Goal: Information Seeking & Learning: Find contact information

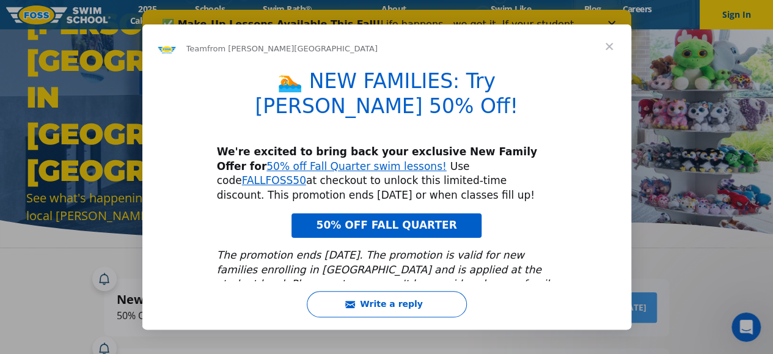
click at [609, 42] on span "Close" at bounding box center [609, 46] width 44 height 44
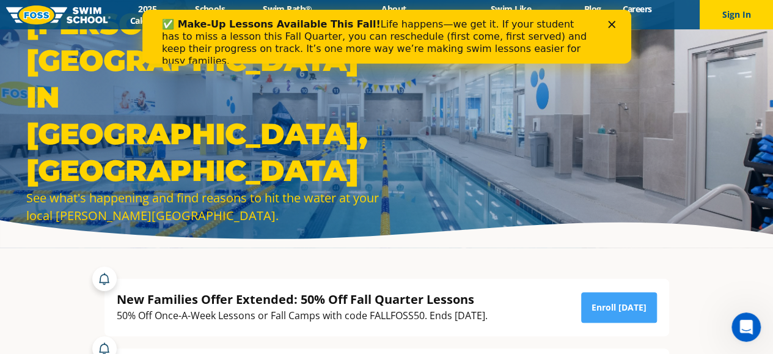
click at [606, 23] on div "✅ Make-Up Lessons Available This Fall! Life happens—we get it. If your student …" at bounding box center [386, 43] width 450 height 56
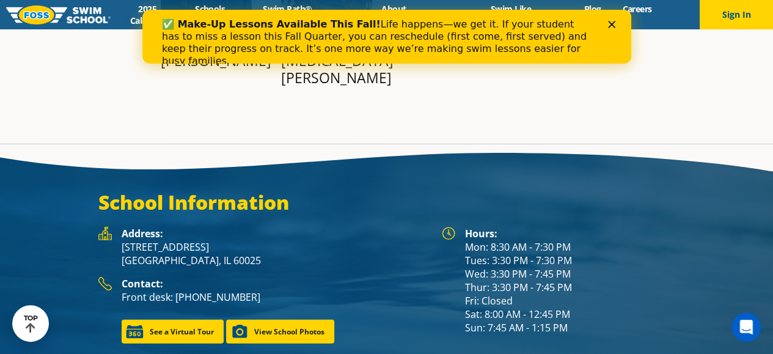
scroll to position [1549, 0]
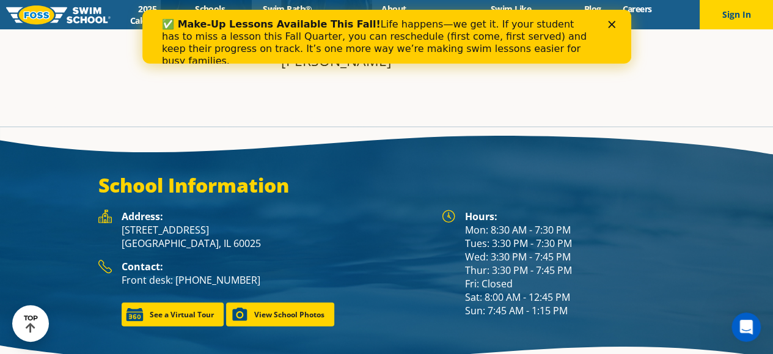
click at [249, 273] on p "Front desk: [PHONE_NUMBER]" at bounding box center [276, 279] width 308 height 13
drag, startPoint x: 121, startPoint y: 177, endPoint x: 181, endPoint y: 232, distance: 81.7
click at [181, 232] on div "Address: [STREET_ADDRESS] Contact: Front desk: [PHONE_NUMBER] See a Virtual Tou…" at bounding box center [264, 268] width 344 height 117
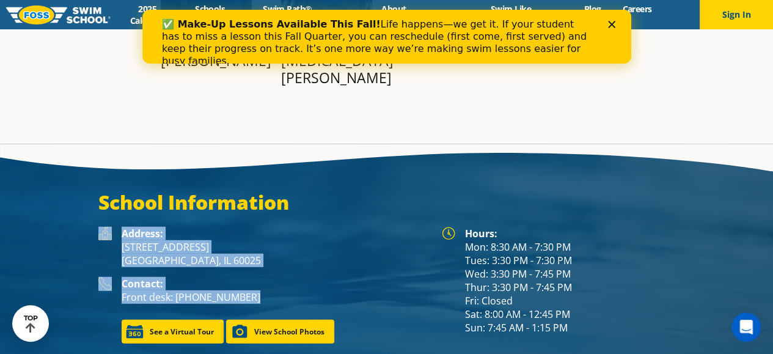
drag, startPoint x: 260, startPoint y: 248, endPoint x: 116, endPoint y: 180, distance: 159.4
click at [116, 227] on div "Address: [STREET_ADDRESS] Contact: Front desk: [PHONE_NUMBER] See a Virtual Tou…" at bounding box center [264, 285] width 344 height 117
copy div "Address: [STREET_ADDRESS] Contact: Front desk: [PHONE_NUMBER]"
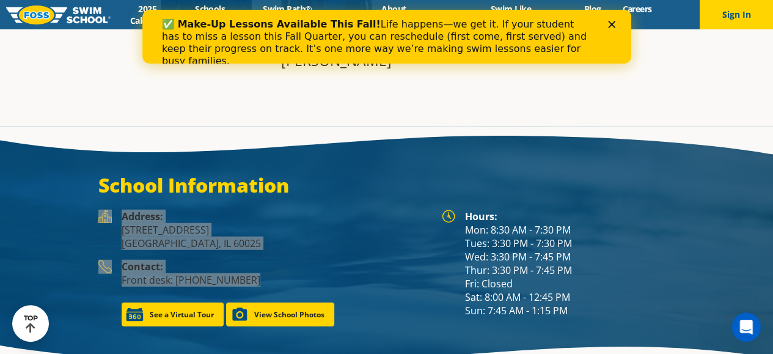
scroll to position [1532, 0]
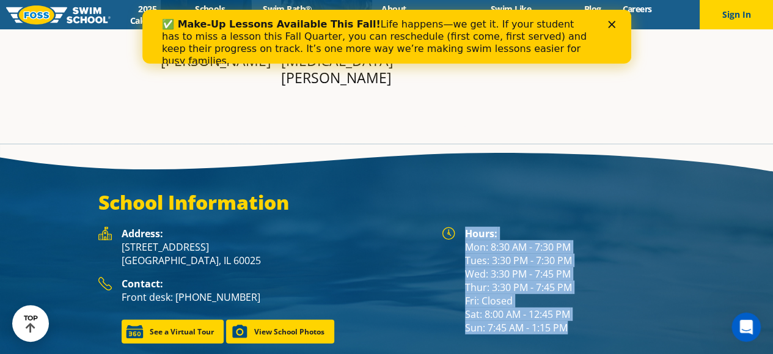
drag, startPoint x: 466, startPoint y: 180, endPoint x: 568, endPoint y: 276, distance: 141.0
click at [568, 276] on div "Hours: Mon: 8:30 AM - 7:30 PM Tues: 3:30 PM - 7:30 PM Wed: 3:30 PM - 7:45 PM Th…" at bounding box center [570, 281] width 210 height 108
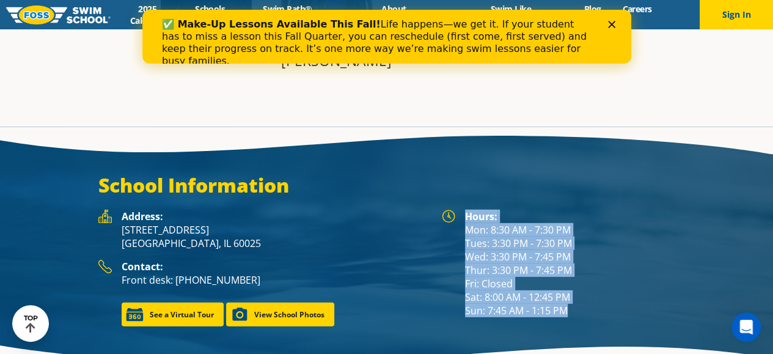
copy div "Hours: Mon: 8:30 AM - 7:30 PM Tues: 3:30 PM - 7:30 PM Wed: 3:30 PM - 7:45 PM Th…"
